Goal: Information Seeking & Learning: Learn about a topic

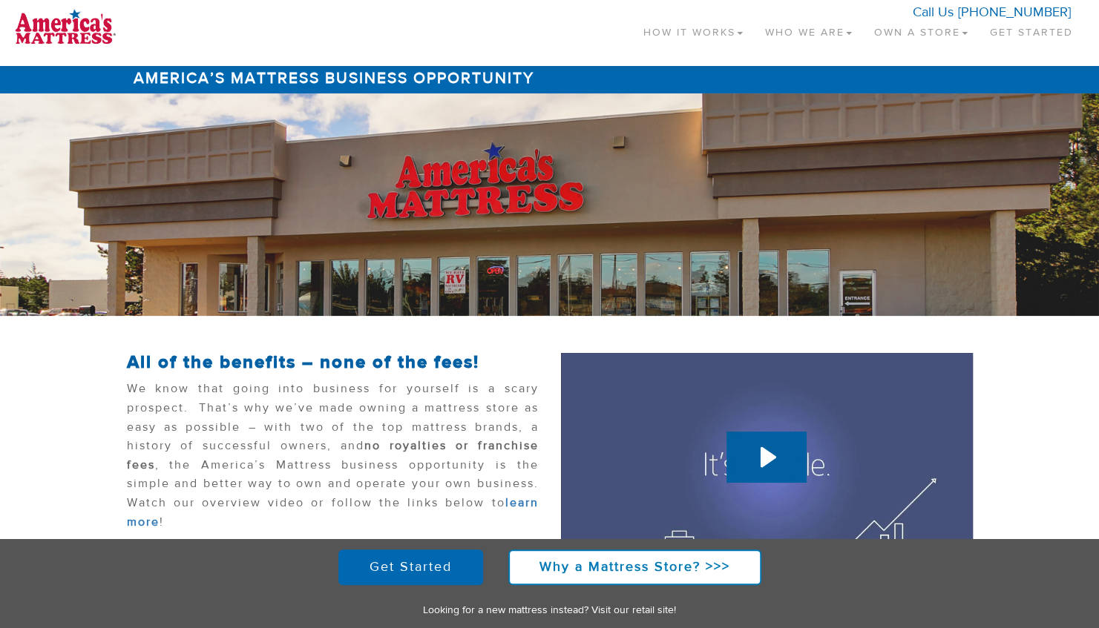
scroll to position [4, 0]
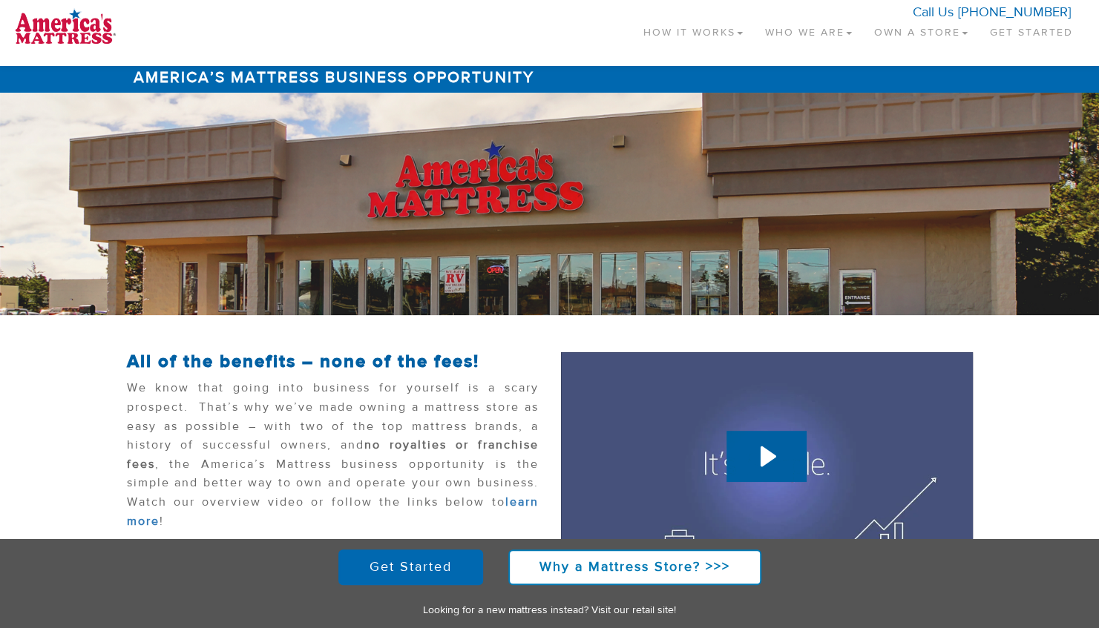
click at [905, 28] on link "Own a Store" at bounding box center [921, 29] width 116 height 44
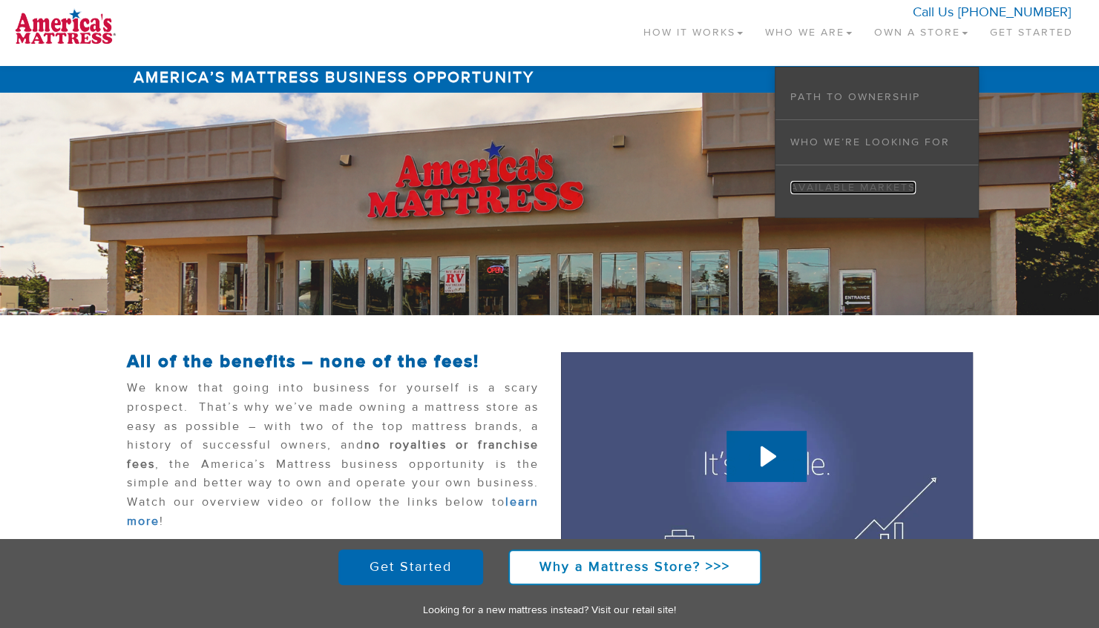
click at [820, 188] on link "Available Markets" at bounding box center [852, 187] width 125 height 13
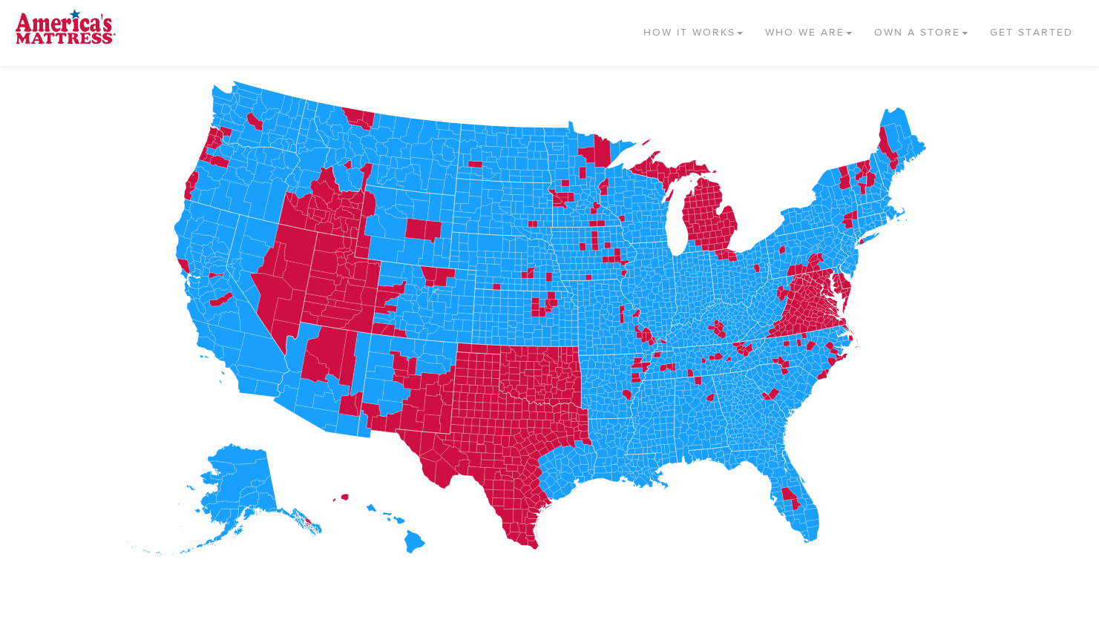
scroll to position [255, 0]
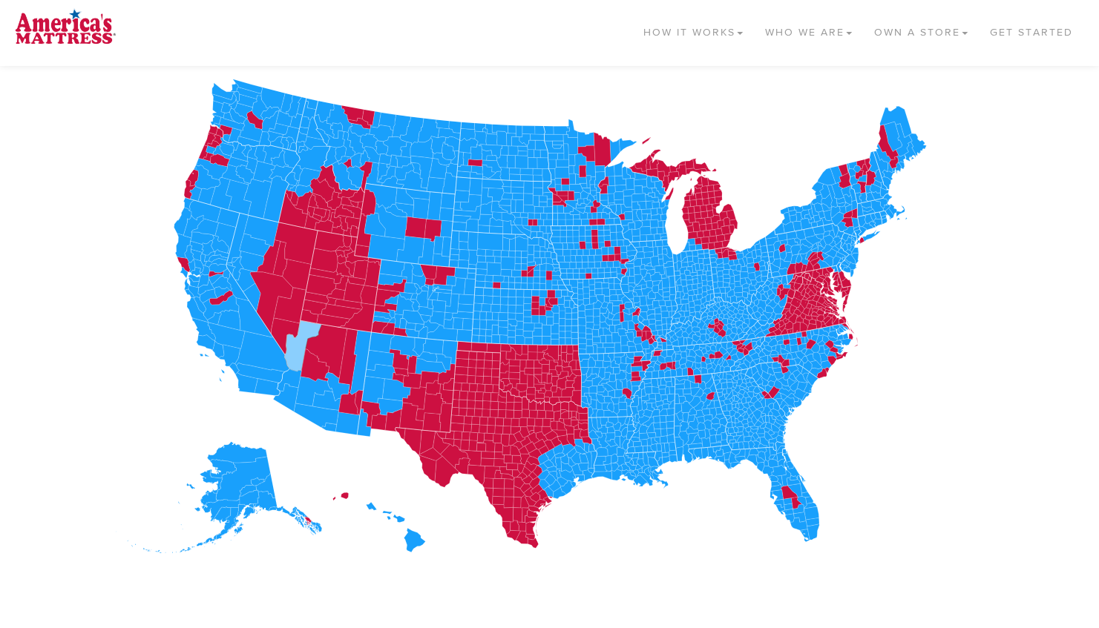
click at [291, 347] on icon at bounding box center [302, 345] width 37 height 51
click at [294, 346] on icon at bounding box center [302, 345] width 37 height 51
click at [288, 380] on icon at bounding box center [289, 380] width 24 height 22
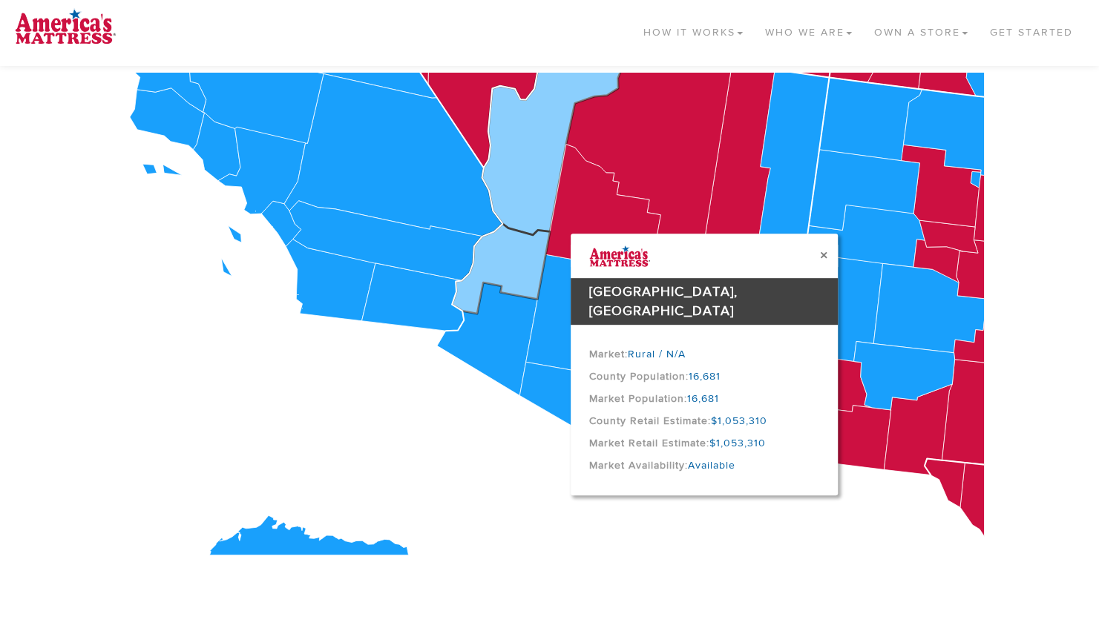
click at [518, 161] on icon at bounding box center [555, 132] width 148 height 205
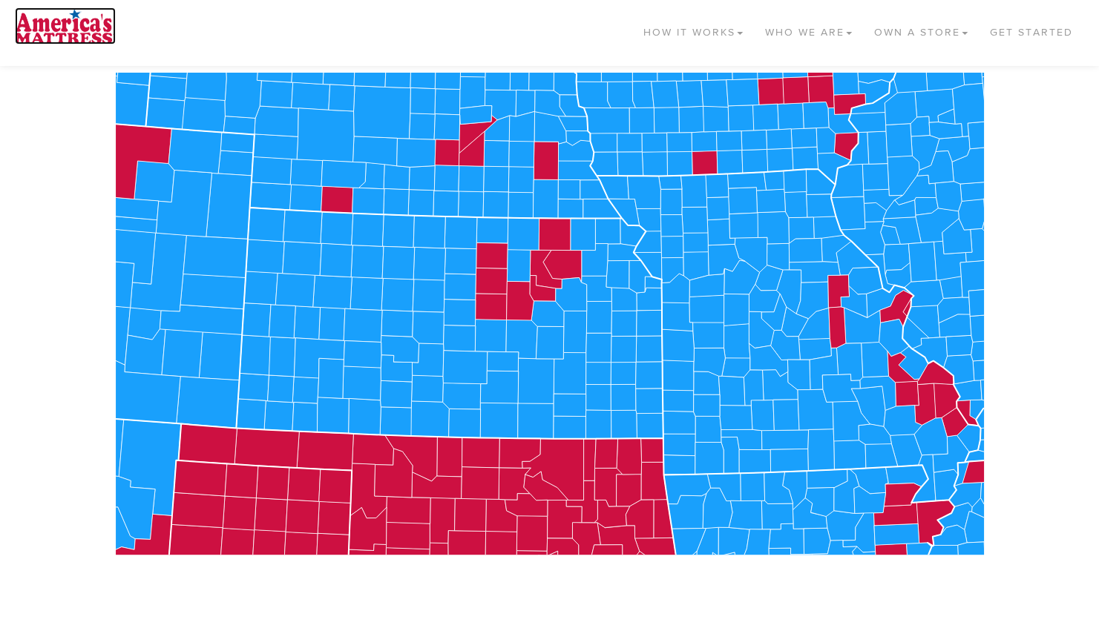
click at [59, 22] on img at bounding box center [65, 25] width 101 height 37
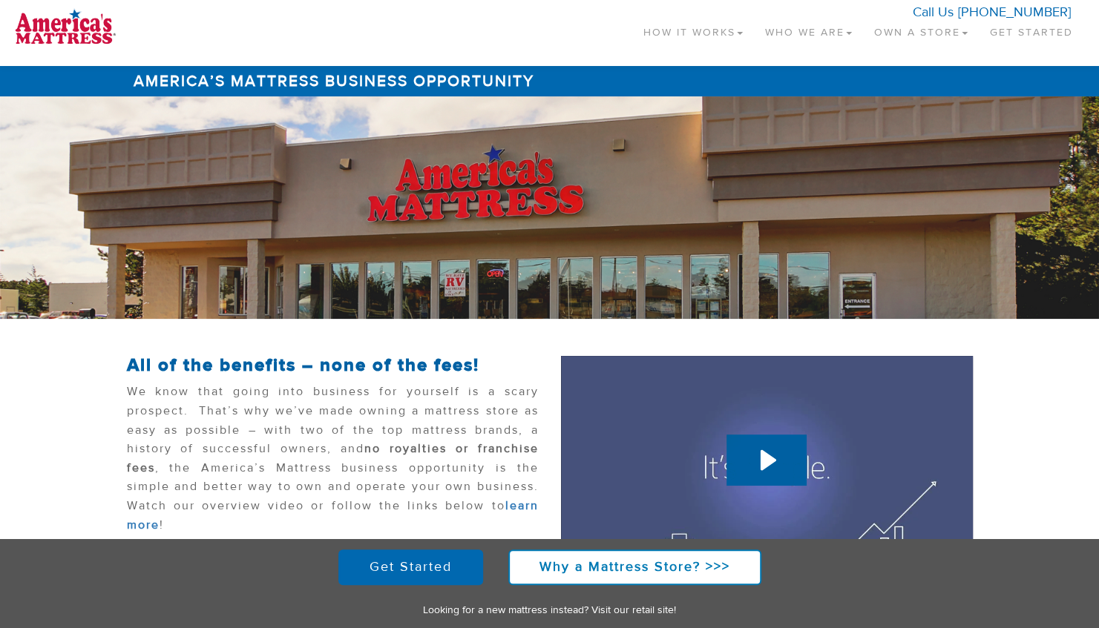
click at [915, 31] on link "Own a Store" at bounding box center [921, 29] width 116 height 44
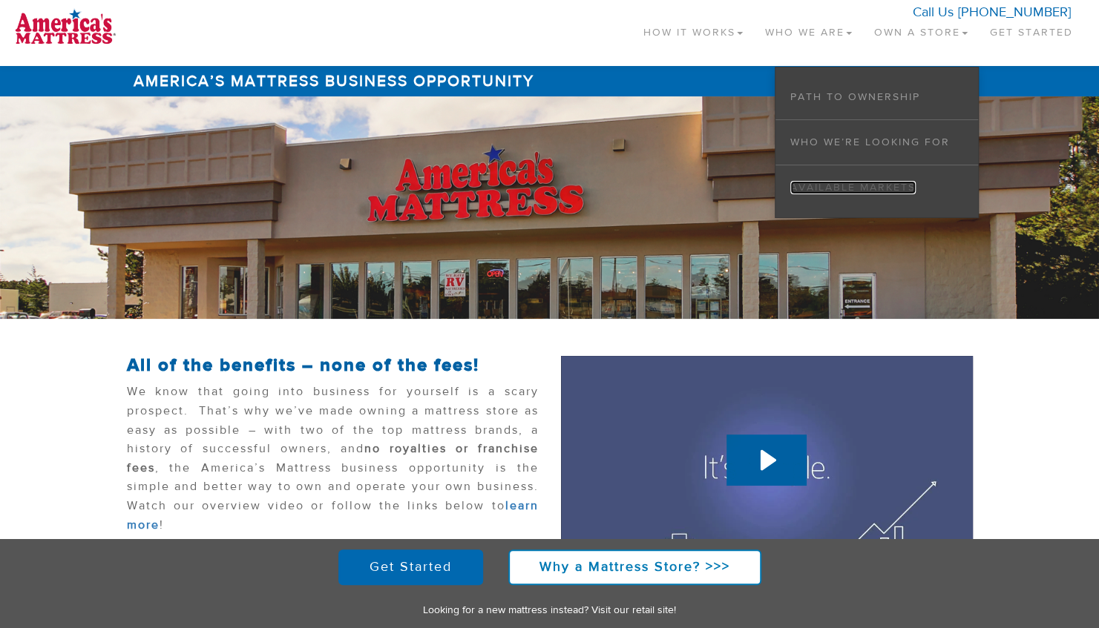
click at [841, 186] on link "Available Markets" at bounding box center [852, 187] width 125 height 13
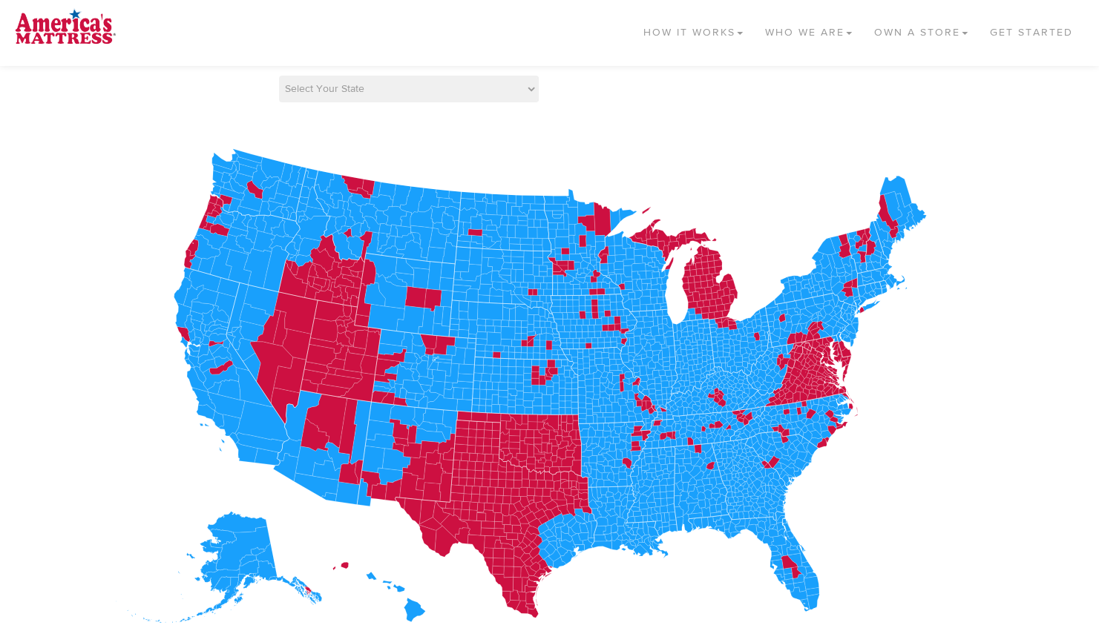
scroll to position [200, 0]
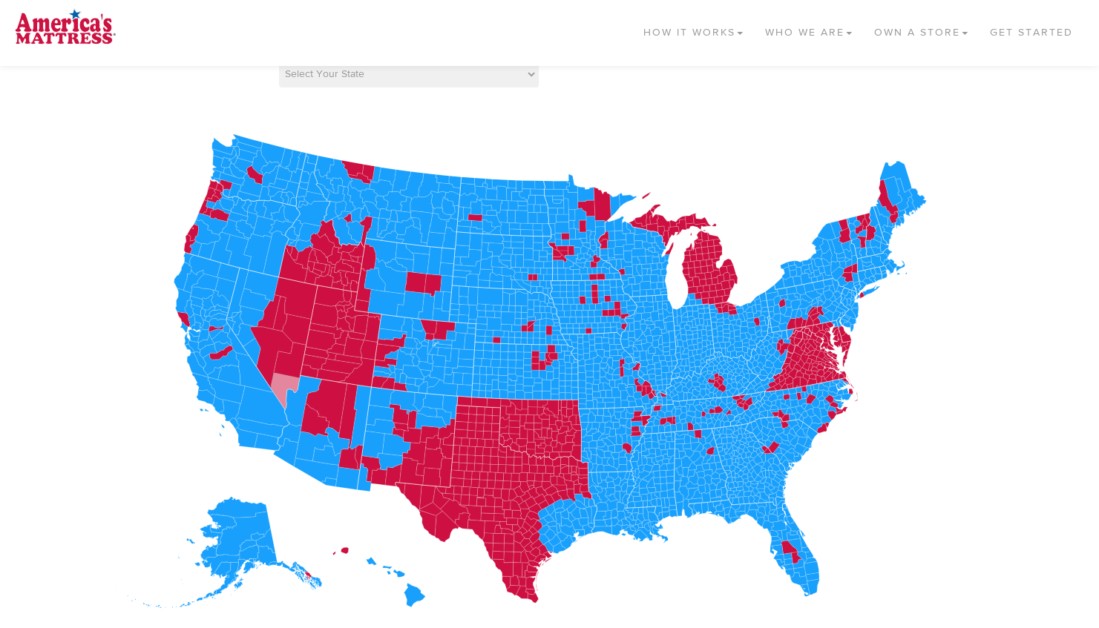
click at [281, 384] on icon at bounding box center [285, 391] width 29 height 37
